Goal: Task Accomplishment & Management: Use online tool/utility

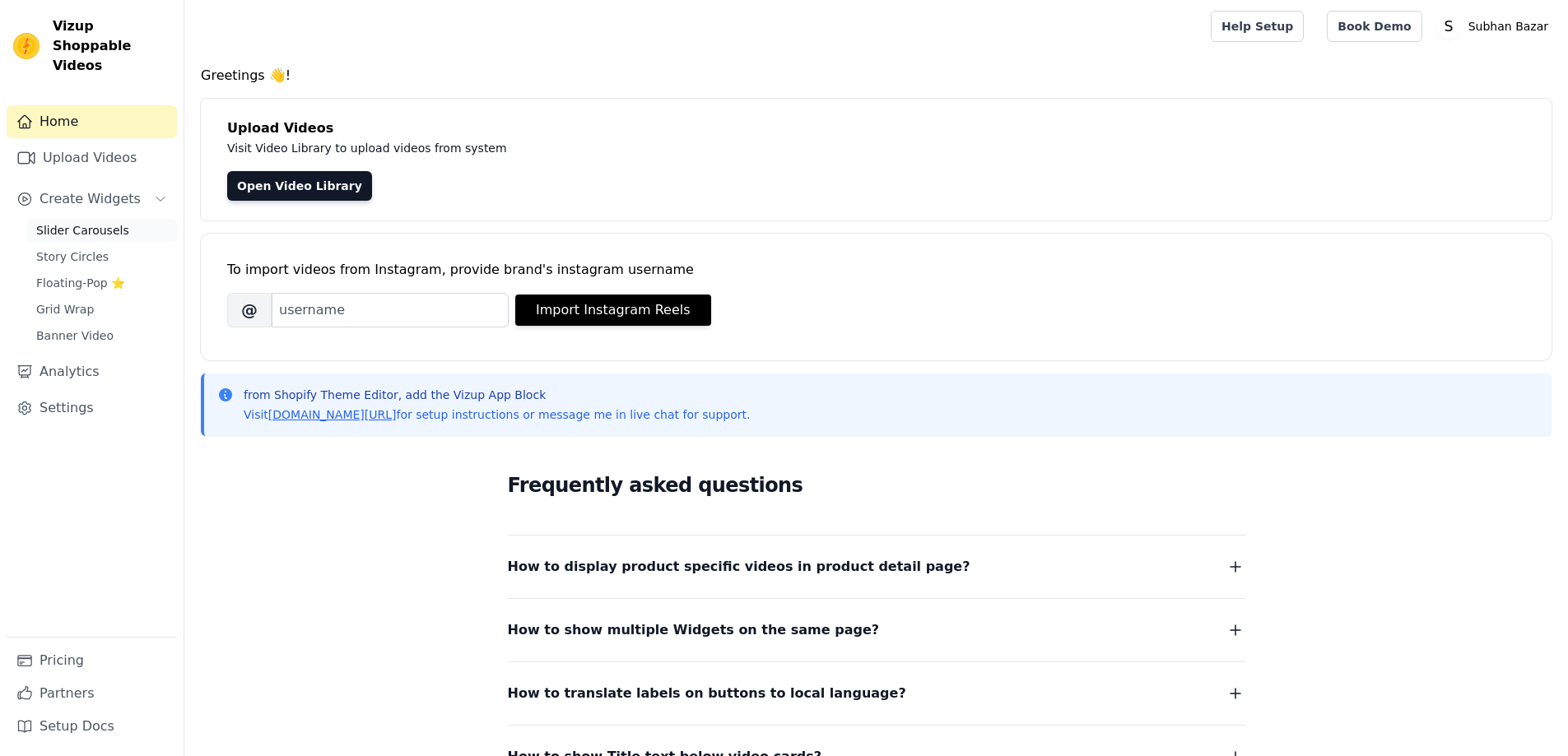
click at [96, 222] on span "Slider Carousels" at bounding box center [82, 230] width 93 height 17
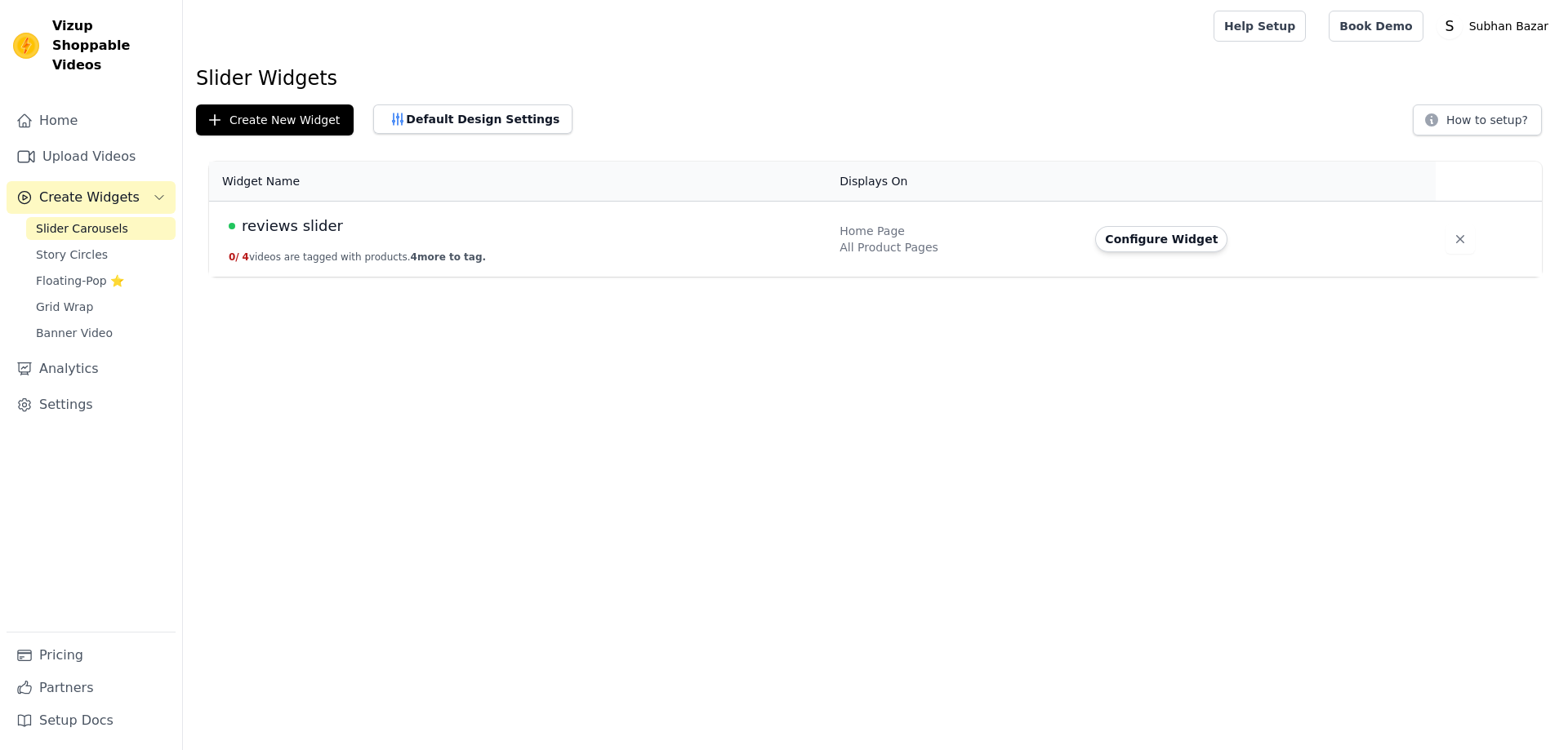
click at [277, 231] on span "reviews slider" at bounding box center [292, 226] width 101 height 23
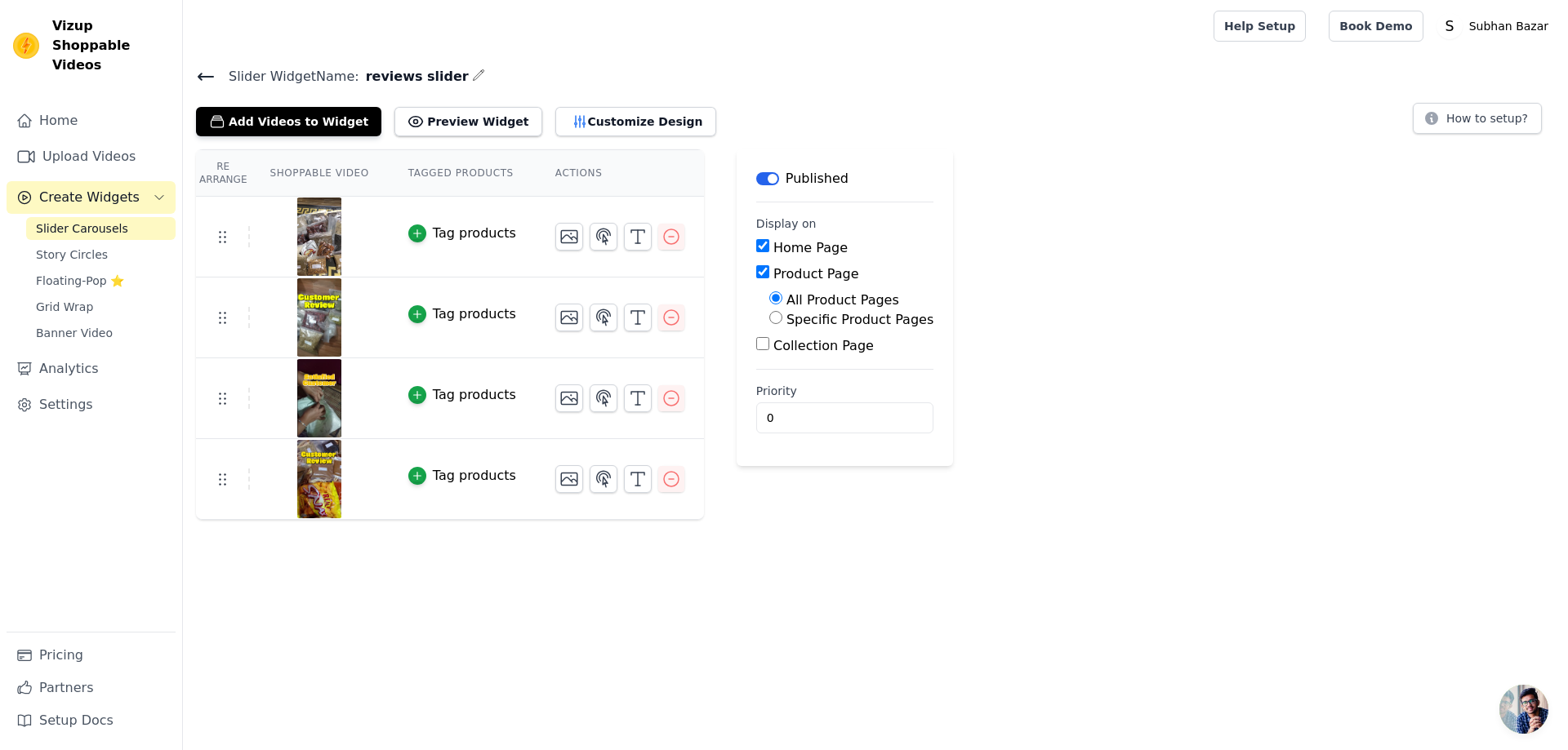
click at [756, 348] on input "Collection Page" at bounding box center [762, 343] width 13 height 13
checkbox input "true"
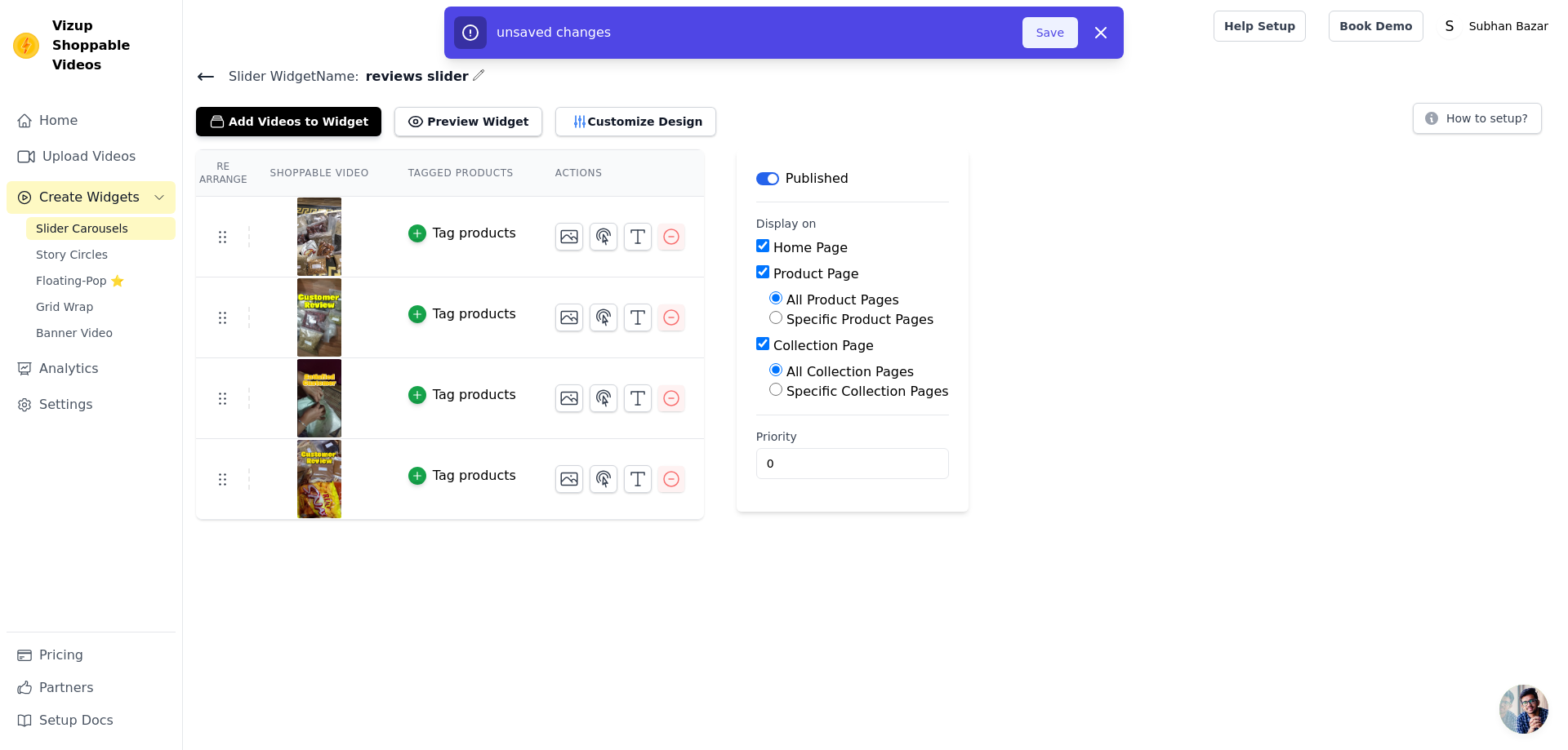
click at [1046, 38] on button "Save" at bounding box center [1050, 33] width 55 height 31
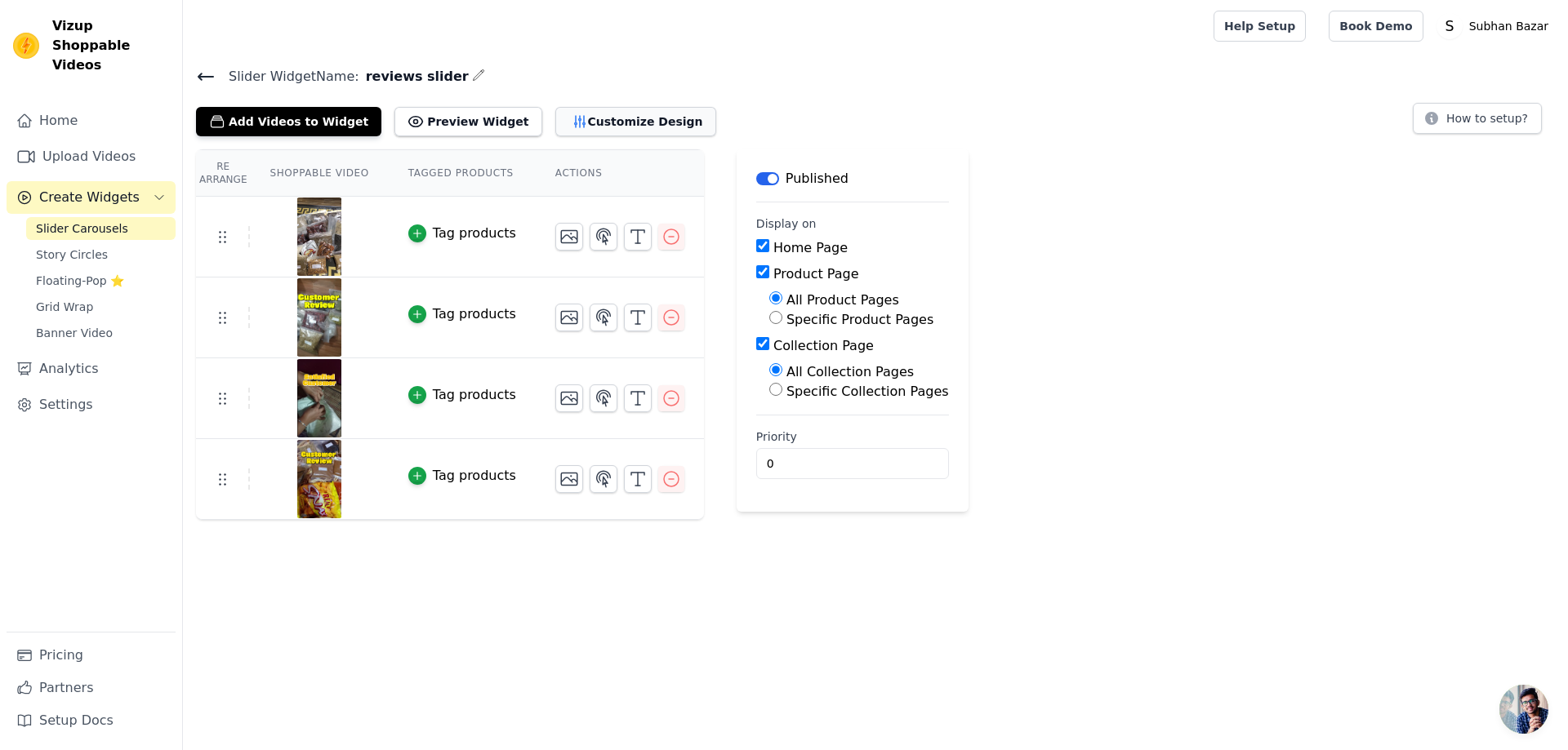
click at [556, 122] on button "Customize Design" at bounding box center [636, 121] width 161 height 29
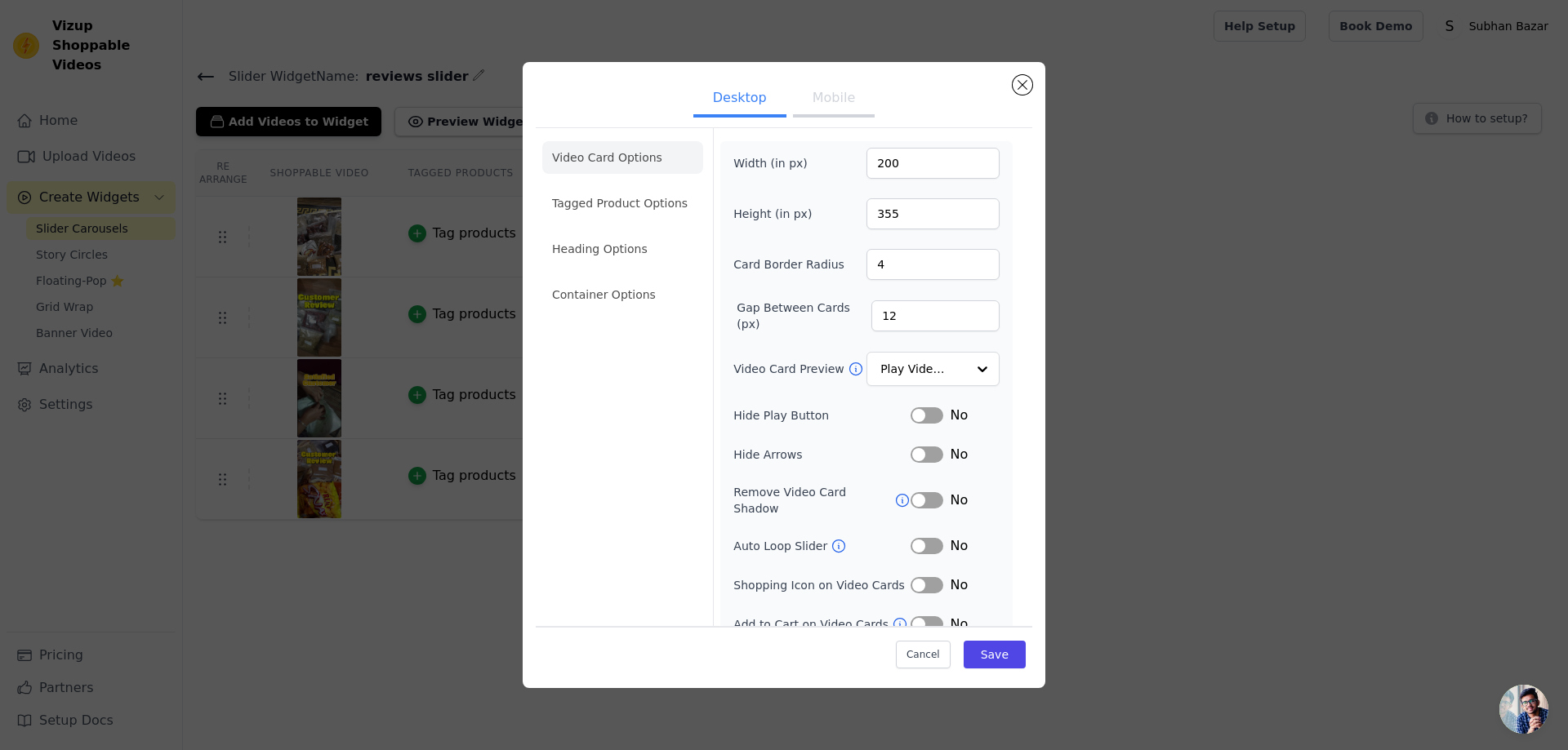
click at [835, 106] on button "Mobile" at bounding box center [833, 99] width 82 height 36
click at [1021, 91] on button "Close modal" at bounding box center [1022, 84] width 19 height 19
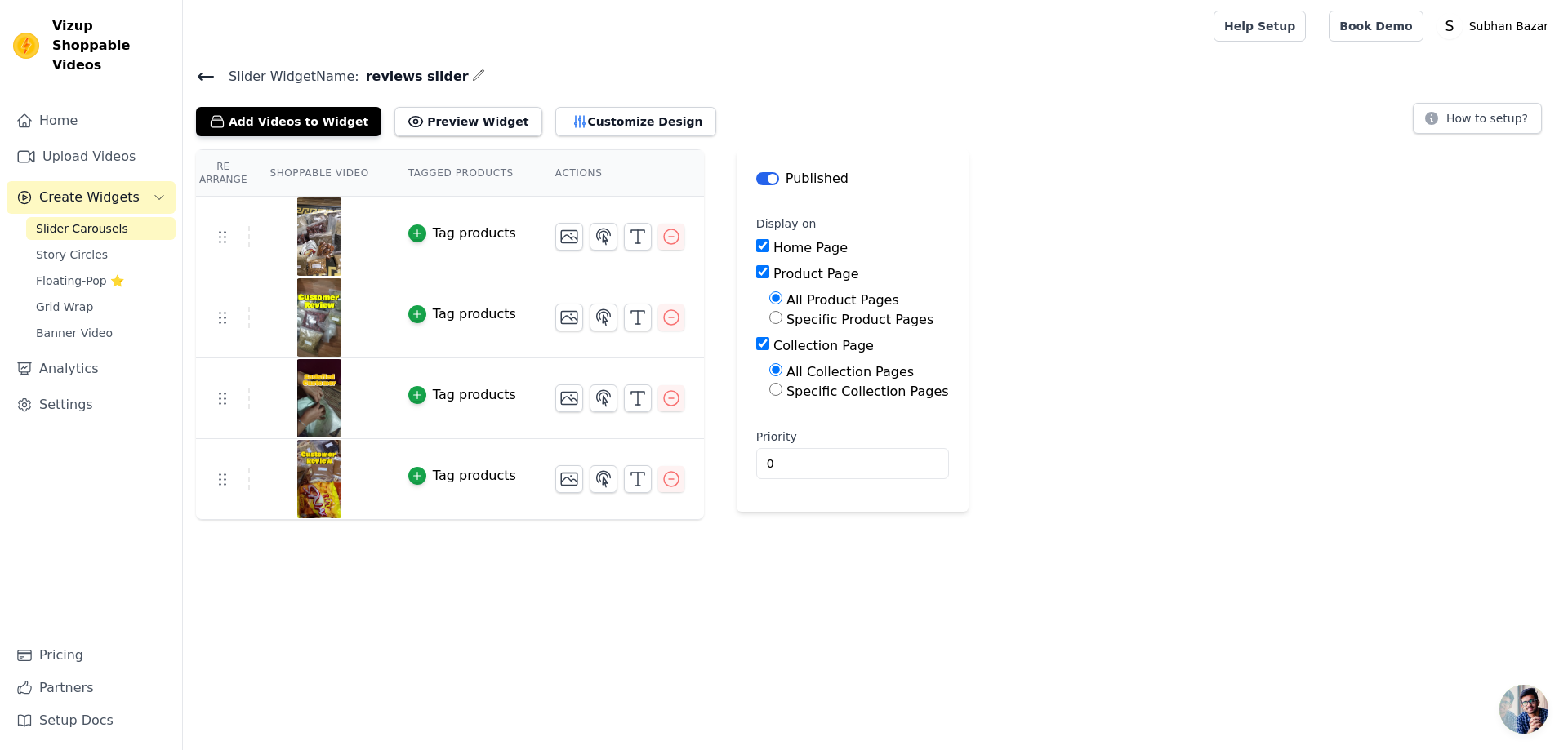
click at [196, 84] on icon at bounding box center [205, 76] width 19 height 19
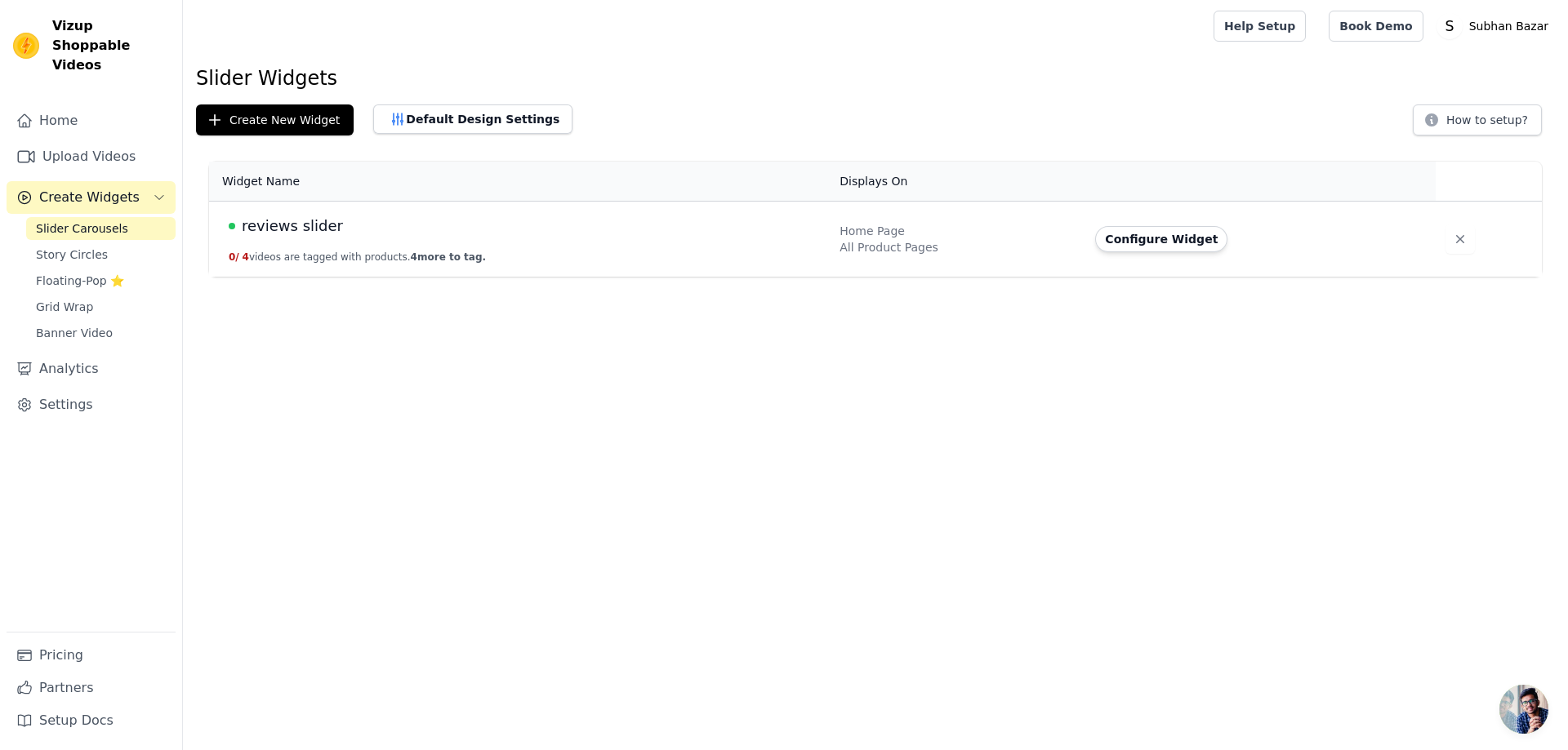
click at [258, 227] on span "reviews slider" at bounding box center [292, 226] width 101 height 23
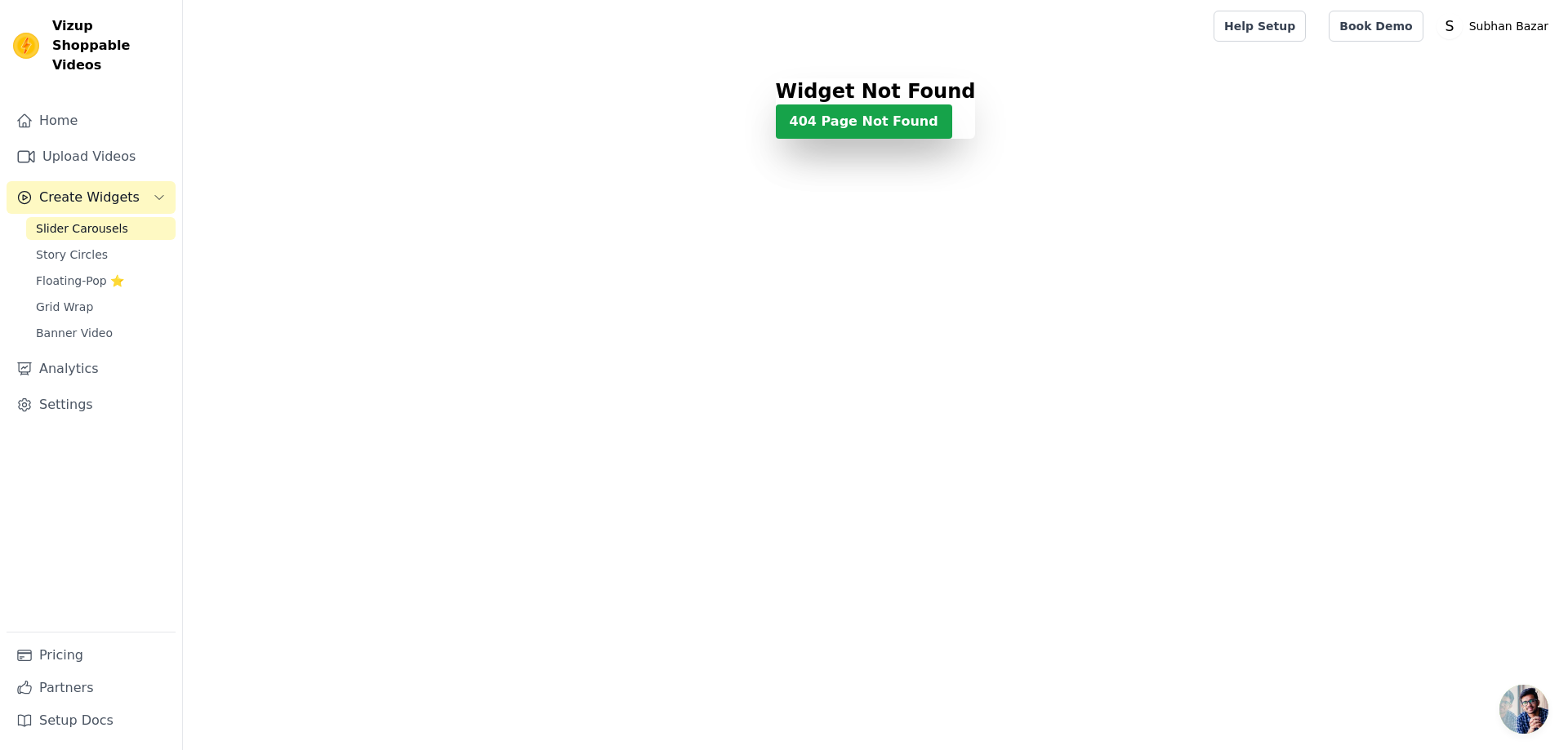
click at [78, 220] on span "Slider Carousels" at bounding box center [82, 229] width 92 height 17
